Goal: Information Seeking & Learning: Find specific fact

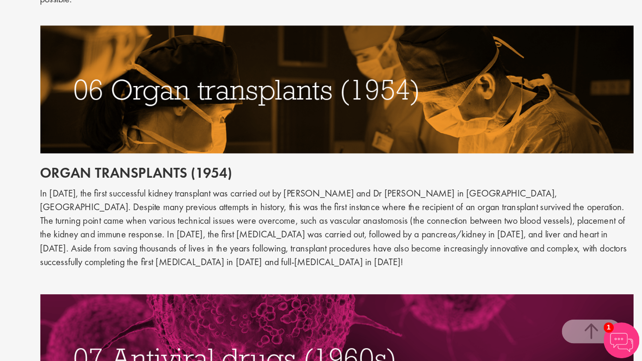
scroll to position [1520, 0]
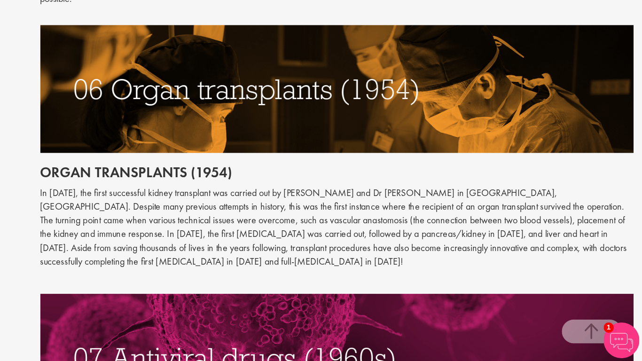
click at [243, 206] on h2 "Organ transplants (1954)" at bounding box center [402, 212] width 468 height 12
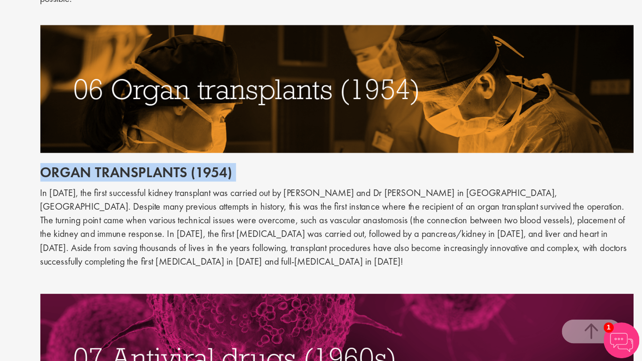
click at [243, 206] on h2 "Organ transplants (1954)" at bounding box center [402, 212] width 468 height 12
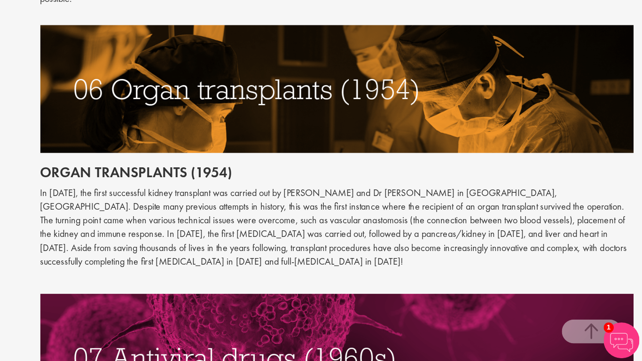
click at [243, 223] on p "In [DATE], the first successful kidney transplant was carried out by [PERSON_NA…" at bounding box center [402, 255] width 468 height 64
click at [362, 292] on p at bounding box center [402, 297] width 468 height 11
click at [294, 342] on img at bounding box center [402, 358] width 468 height 100
click at [358, 233] on p "In [DATE], the first successful kidney transplant was carried out by [PERSON_NA…" at bounding box center [402, 255] width 468 height 64
click at [365, 308] on img at bounding box center [402, 358] width 468 height 100
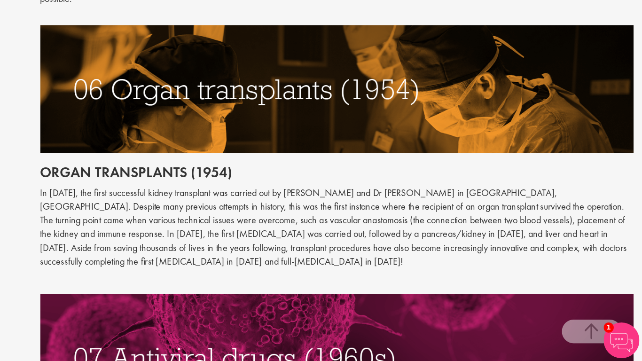
click at [365, 308] on img at bounding box center [402, 358] width 468 height 100
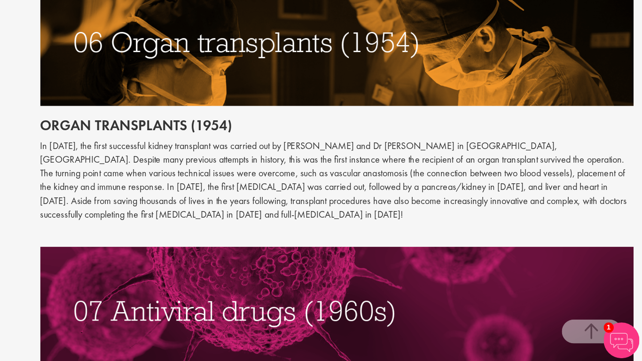
scroll to position [1558, 0]
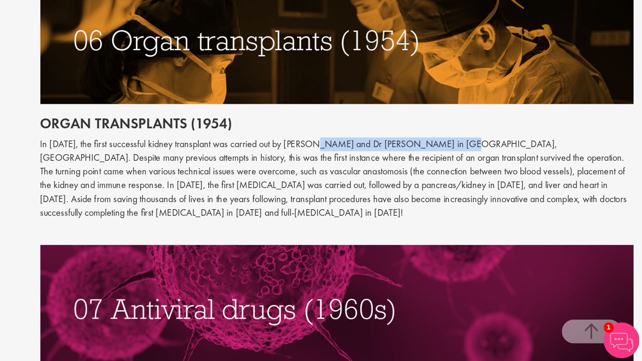
drag, startPoint x: 385, startPoint y: 156, endPoint x: 499, endPoint y: 160, distance: 113.4
click at [499, 185] on p "In [DATE], the first successful kidney transplant was carried out by [PERSON_NA…" at bounding box center [402, 217] width 468 height 64
copy p "[PERSON_NAME] and Dr [PERSON_NAME]"
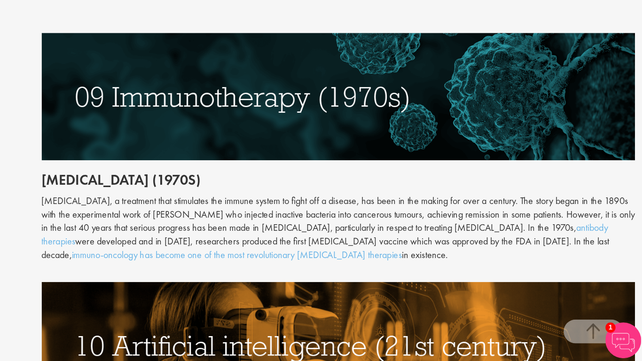
scroll to position [2135, 0]
